Goal: Task Accomplishment & Management: Complete application form

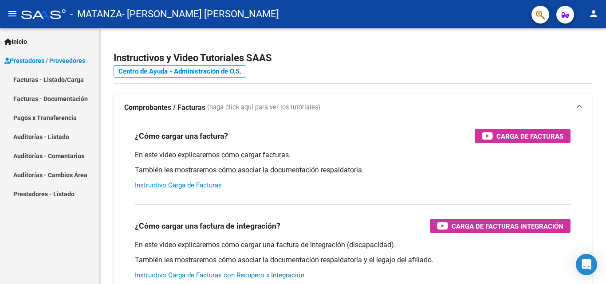
scroll to position [59, 0]
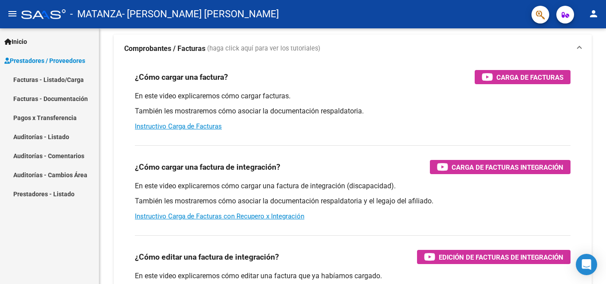
click at [66, 82] on link "Facturas - Listado/Carga" at bounding box center [49, 79] width 99 height 19
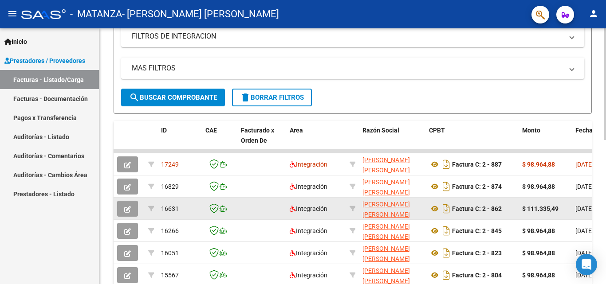
scroll to position [236, 0]
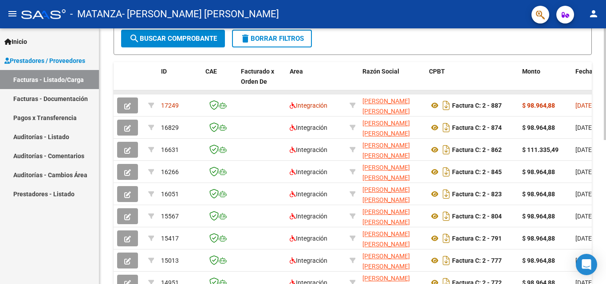
drag, startPoint x: 276, startPoint y: 93, endPoint x: 350, endPoint y: 93, distance: 74.5
drag, startPoint x: 581, startPoint y: 91, endPoint x: 597, endPoint y: 98, distance: 17.7
click at [597, 91] on div "Video tutorial PRESTADORES -> Listado de CPBTs Emitidos por Prestadores / Prove…" at bounding box center [352, 81] width 507 height 578
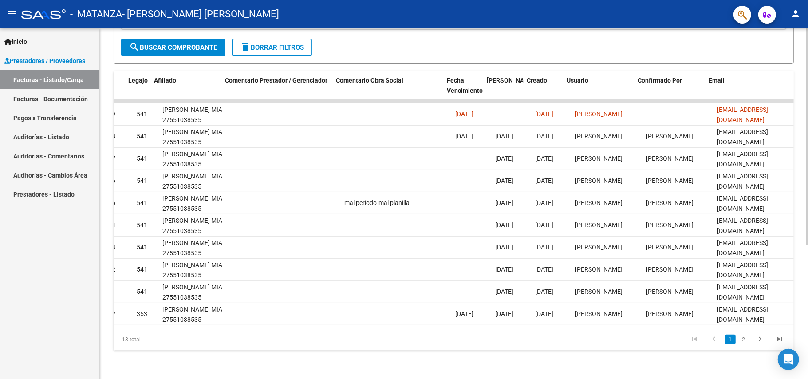
scroll to position [0, 1190]
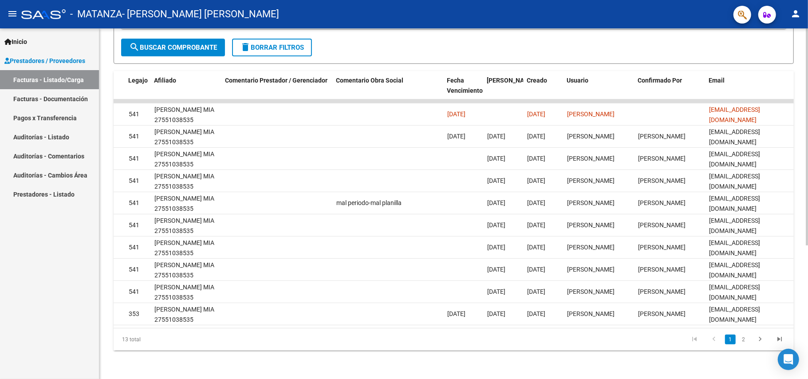
drag, startPoint x: 570, startPoint y: 333, endPoint x: 279, endPoint y: 345, distance: 290.4
click at [280, 284] on datatable-pager "1 2" at bounding box center [520, 339] width 537 height 15
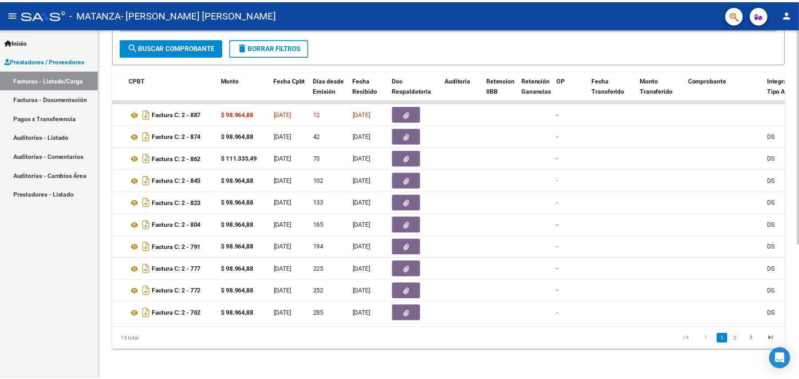
scroll to position [0, 0]
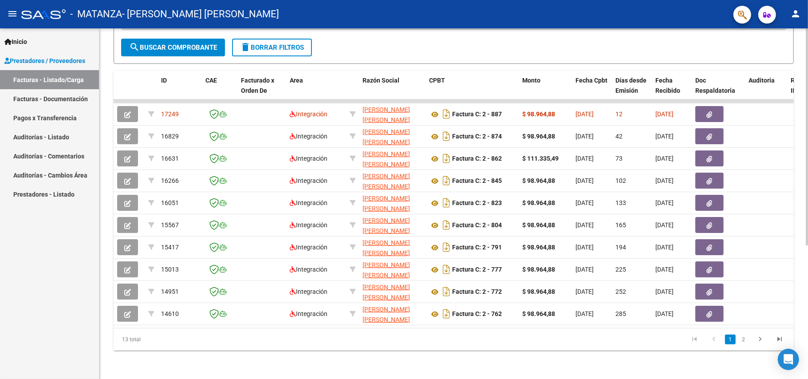
click at [103, 284] on div "Video tutorial PRESTADORES -> Listado de CPBTs Emitidos por Prestadores / Prove…" at bounding box center [453, 100] width 708 height 558
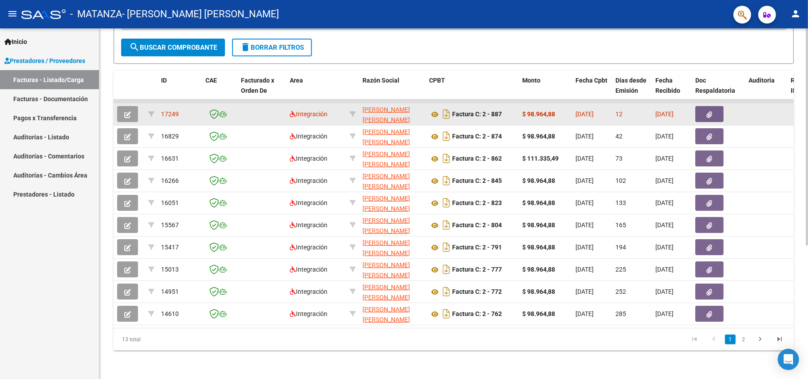
click at [130, 111] on icon "button" at bounding box center [127, 114] width 7 height 7
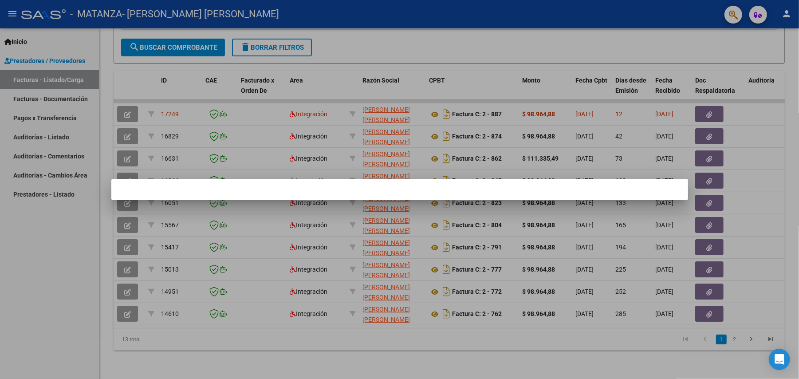
click at [526, 114] on div at bounding box center [399, 189] width 799 height 379
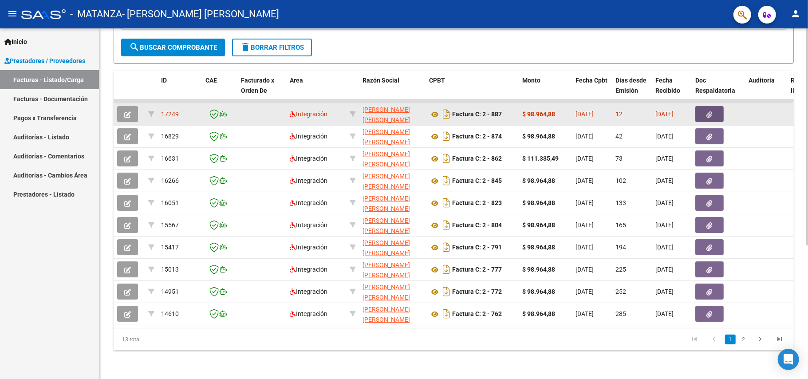
click at [605, 111] on icon "button" at bounding box center [710, 114] width 6 height 7
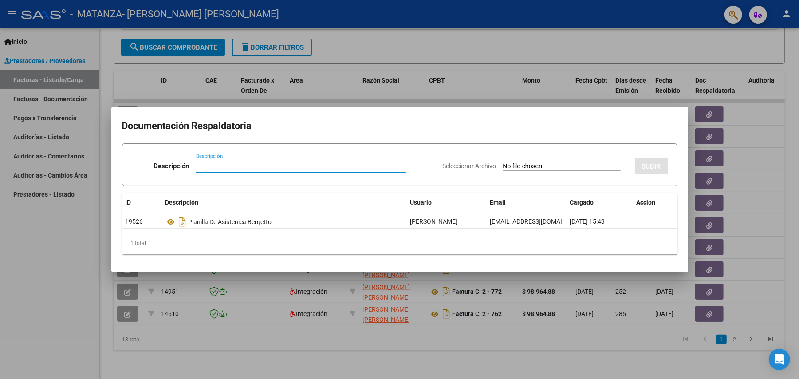
click at [540, 169] on input "Seleccionar Archivo" at bounding box center [562, 166] width 118 height 8
click at [581, 98] on div at bounding box center [399, 189] width 799 height 379
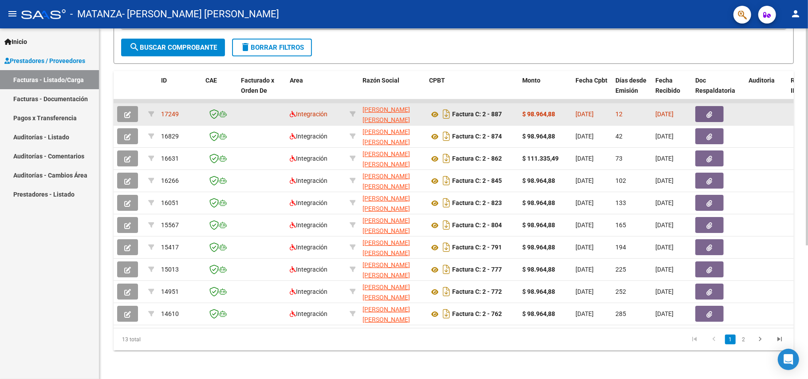
click at [121, 106] on button "button" at bounding box center [127, 114] width 21 height 16
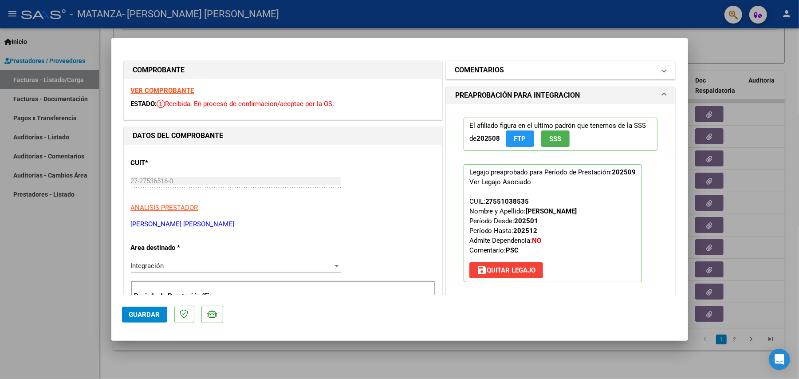
click at [549, 69] on mat-panel-title "COMENTARIOS" at bounding box center [555, 70] width 200 height 11
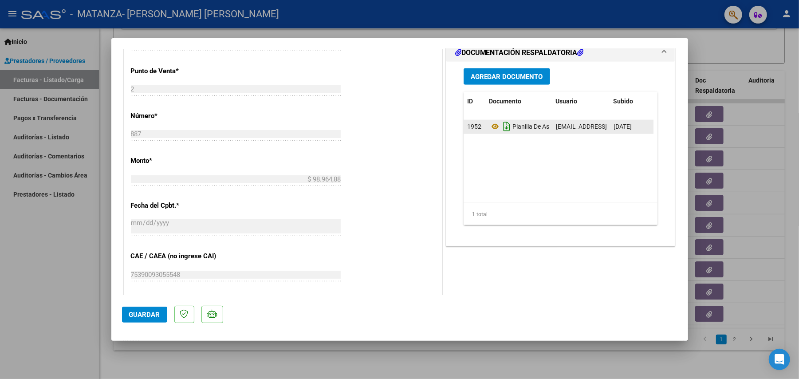
scroll to position [315, 0]
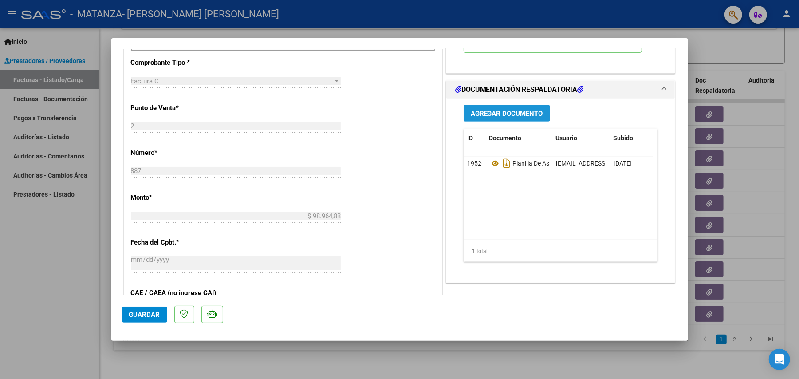
click at [501, 117] on span "Agregar Documento" at bounding box center [507, 114] width 72 height 8
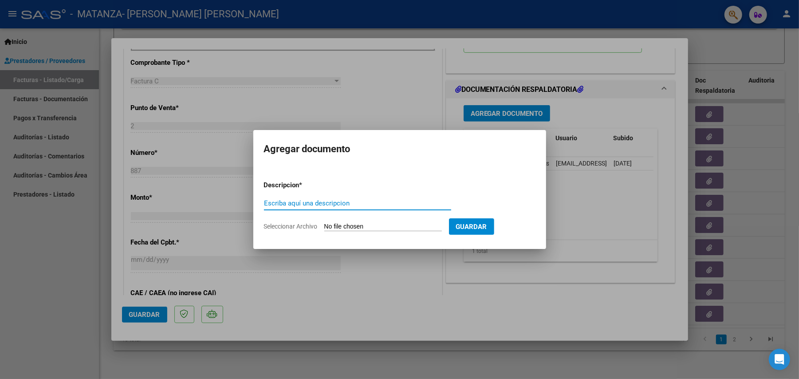
click at [485, 220] on button "Guardar" at bounding box center [471, 226] width 45 height 16
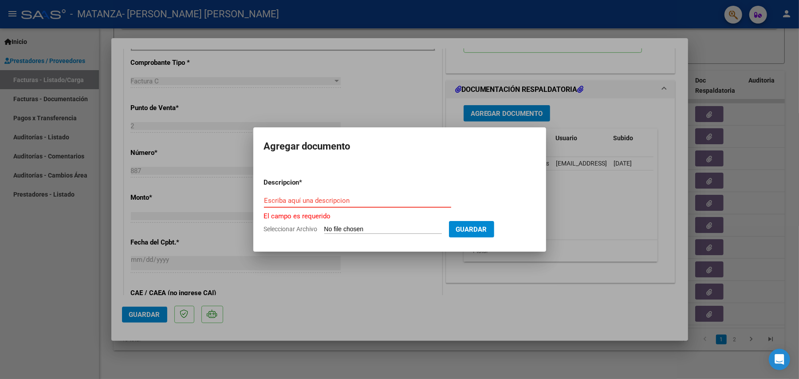
click at [397, 204] on input "Escriba aquí una descripcion" at bounding box center [357, 201] width 187 height 8
click at [332, 200] on input "Escriba aquí una descripcion" at bounding box center [357, 201] width 187 height 8
click at [351, 224] on form "Descripcion * Escriba aquí una descripcion El campo es requerido Seleccionar Ar…" at bounding box center [399, 206] width 271 height 71
click at [355, 229] on input "Seleccionar Archivo" at bounding box center [383, 229] width 118 height 8
type input "C:\fakepath\planilla bergetto.pdf"
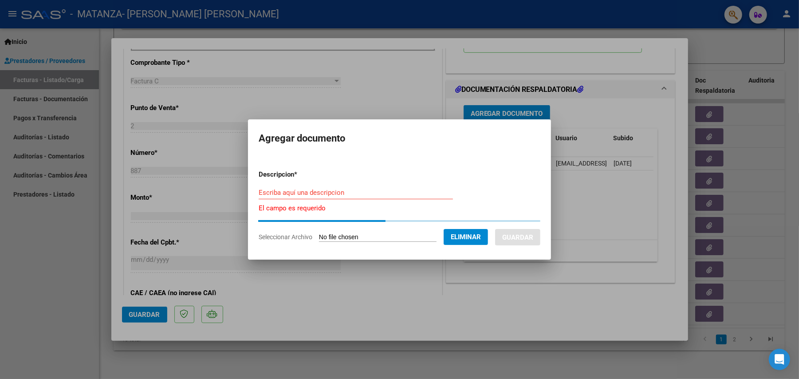
click at [352, 190] on input "Escriba aquí una descripcion" at bounding box center [356, 193] width 194 height 8
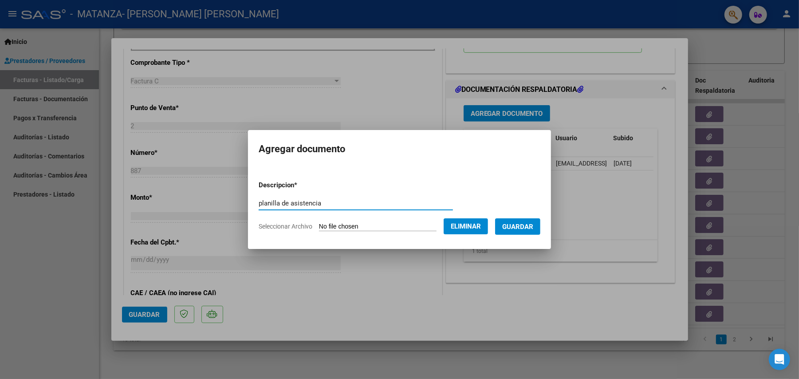
type input "planilla de asistencia"
click at [520, 217] on form "Descripcion * planilla de asistencia Escriba aquí una descripcion Seleccionar A…" at bounding box center [400, 205] width 282 height 65
click at [527, 235] on form "Descripcion * planilla de asistencia Escriba aquí una descripcion Seleccionar A…" at bounding box center [400, 205] width 282 height 65
click at [529, 224] on span "Guardar" at bounding box center [517, 227] width 31 height 8
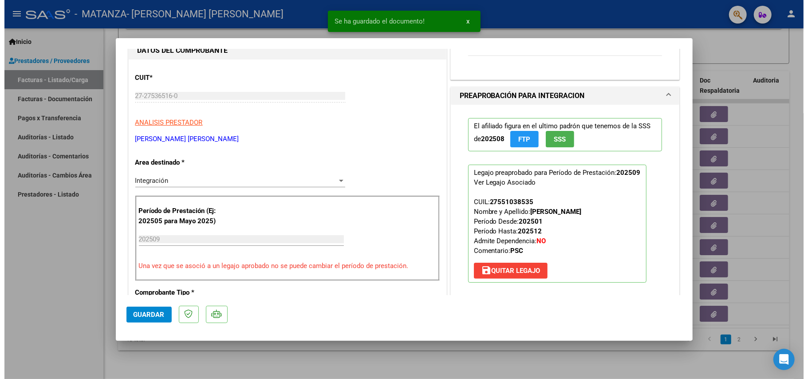
scroll to position [0, 0]
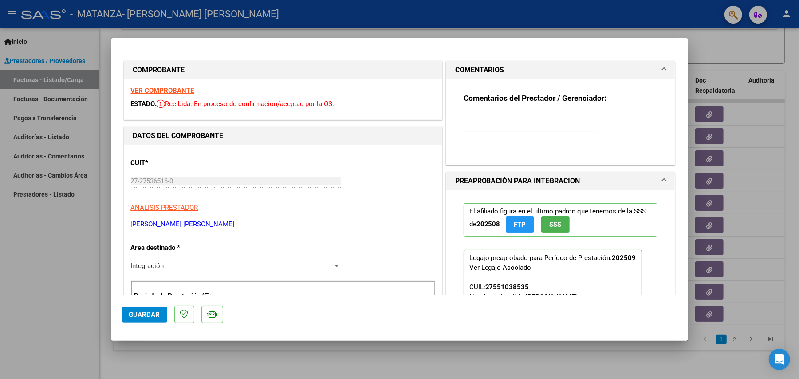
click at [480, 32] on div at bounding box center [399, 189] width 799 height 379
click at [494, 24] on mat-toolbar "menu - MATANZA - [PERSON_NAME] [PERSON_NAME] person" at bounding box center [399, 14] width 799 height 28
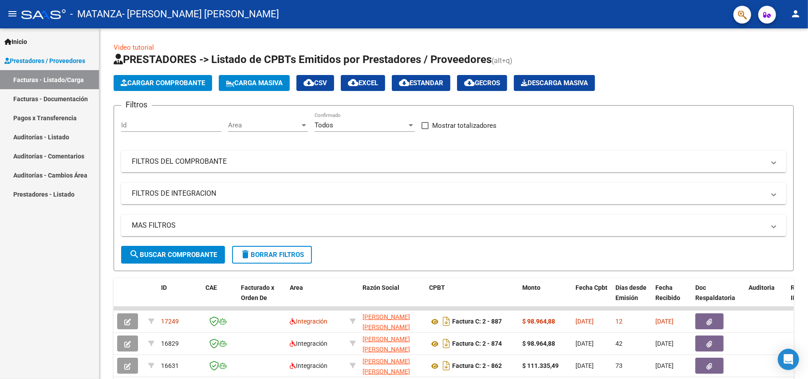
click at [605, 20] on button "person" at bounding box center [795, 14] width 18 height 18
click at [605, 66] on button "exit_to_app Salir" at bounding box center [777, 58] width 54 height 21
